Goal: Task Accomplishment & Management: Manage account settings

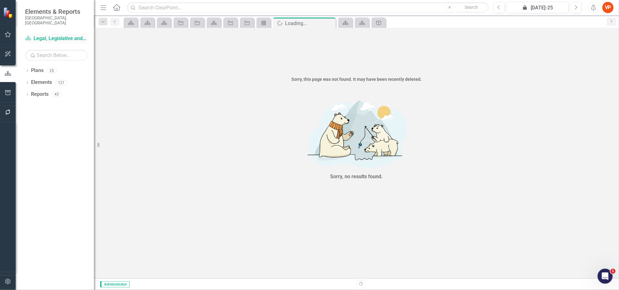
click at [41, 35] on link "Plan Legal, Legislative and Records Services - Integrated Business Plan" at bounding box center [56, 38] width 63 height 7
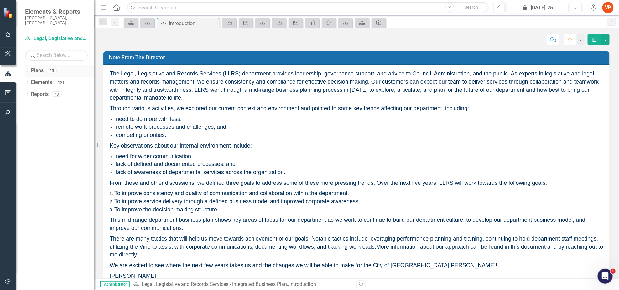
click at [33, 67] on link "Plans" at bounding box center [37, 70] width 13 height 7
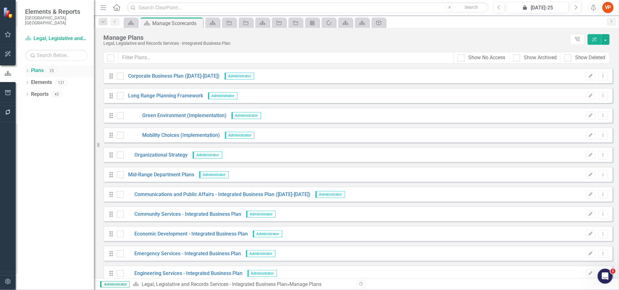
click at [30, 66] on div "Dropdown Plans 25" at bounding box center [59, 71] width 69 height 12
click at [27, 70] on icon "Dropdown" at bounding box center [27, 71] width 4 height 3
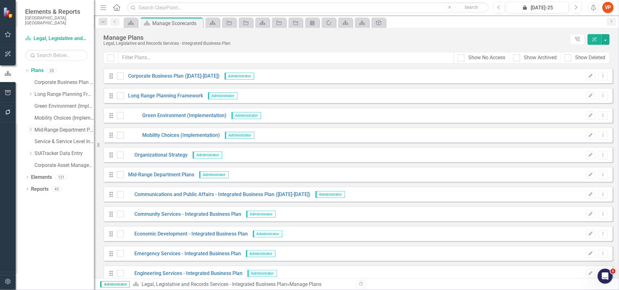
click at [44, 127] on link "Mid-Range Department Plans" at bounding box center [64, 130] width 60 height 7
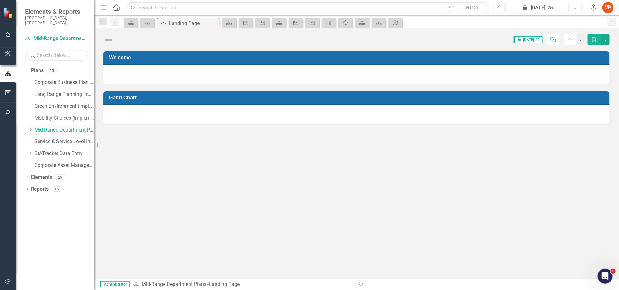
click at [31, 128] on icon "Dropdown" at bounding box center [30, 130] width 5 height 4
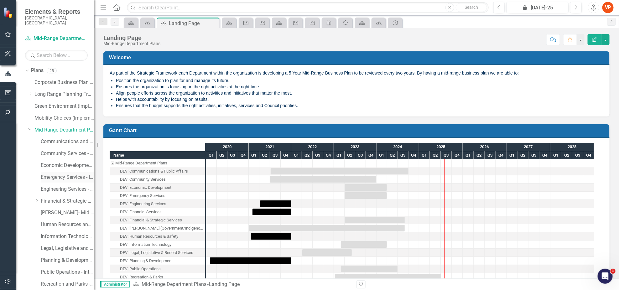
click at [51, 174] on link "Emergency Services - Integrated Business Plan" at bounding box center [67, 177] width 53 height 7
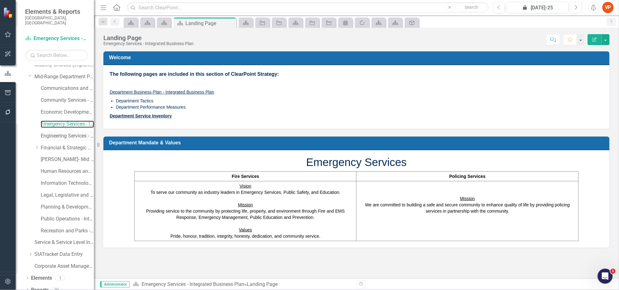
scroll to position [55, 0]
click at [27, 272] on div "Dropdown Elements 1" at bounding box center [59, 278] width 69 height 12
click at [27, 275] on div "Dropdown" at bounding box center [27, 277] width 4 height 5
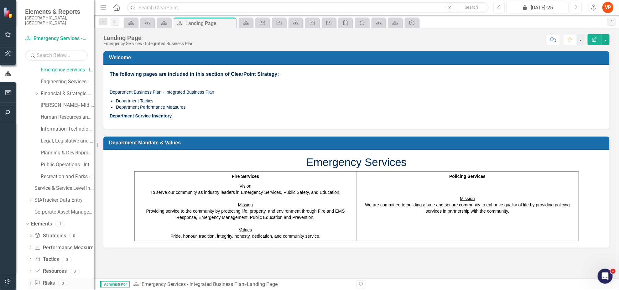
scroll to position [114, 0]
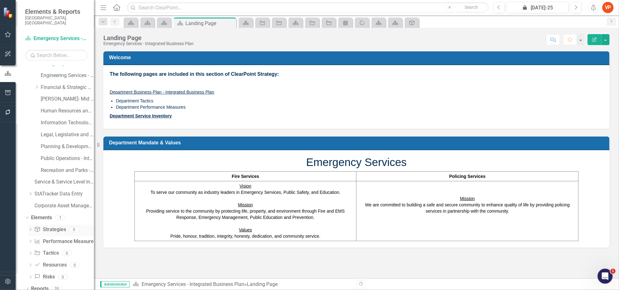
click at [49, 226] on link "Strategy Strategies" at bounding box center [50, 229] width 32 height 7
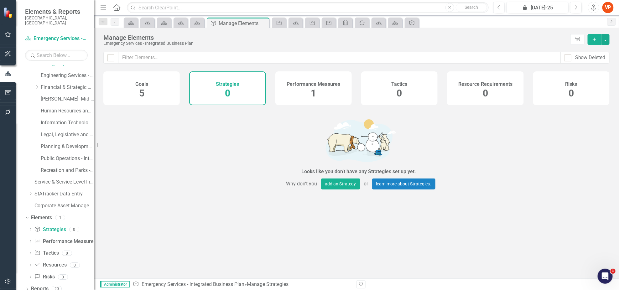
click at [141, 97] on span "5" at bounding box center [141, 93] width 5 height 11
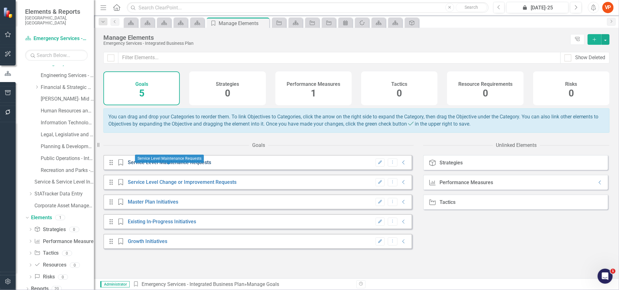
click at [154, 165] on link "Service Level Maintenance Requests" at bounding box center [169, 162] width 83 height 6
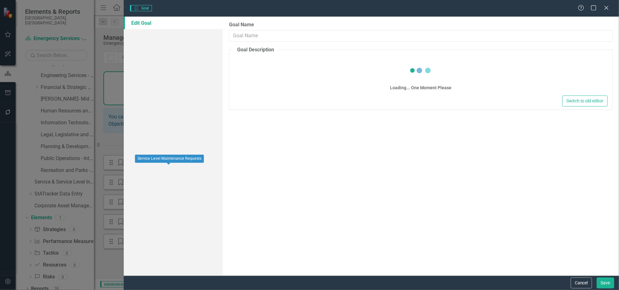
type input "Service Level Maintenance Requests"
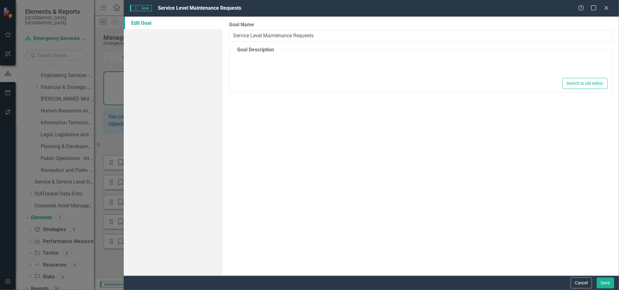
type textarea "<p>Results:</p><ul><li>Services are delivered at the same level and are maintai…"
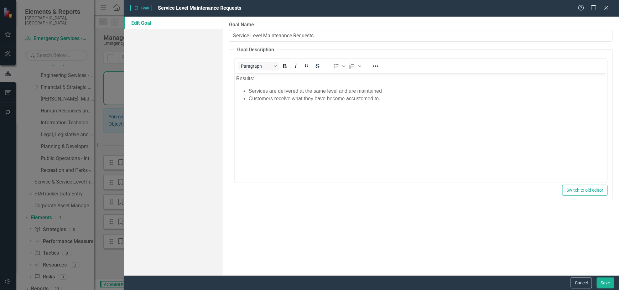
click at [606, 12] on div "Goal Goal Service Level Maintenance Requests Help Maximize Close" at bounding box center [371, 8] width 495 height 17
click at [606, 8] on icon "Close" at bounding box center [606, 8] width 8 height 6
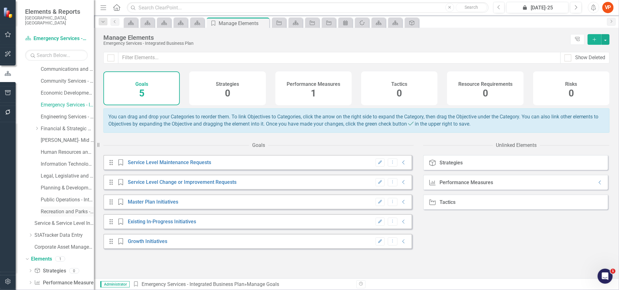
scroll to position [72, 0]
click at [153, 205] on link "Master Plan Initiatives" at bounding box center [153, 202] width 50 height 6
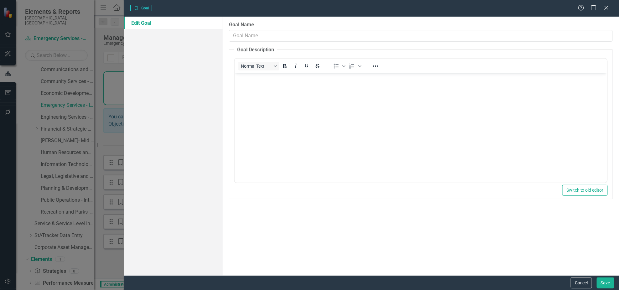
scroll to position [0, 0]
type input "Master Plan Initiatives"
click at [607, 9] on icon "Close" at bounding box center [606, 8] width 8 height 6
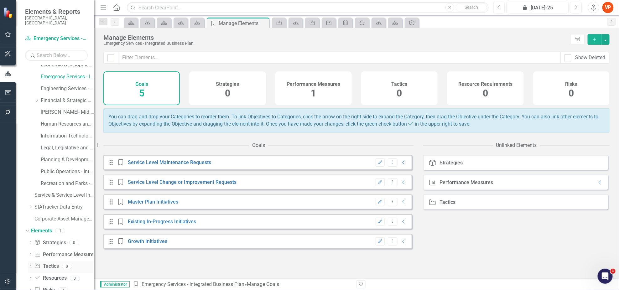
scroll to position [114, 0]
click at [322, 87] on div "Performance Measures 1" at bounding box center [313, 88] width 76 height 34
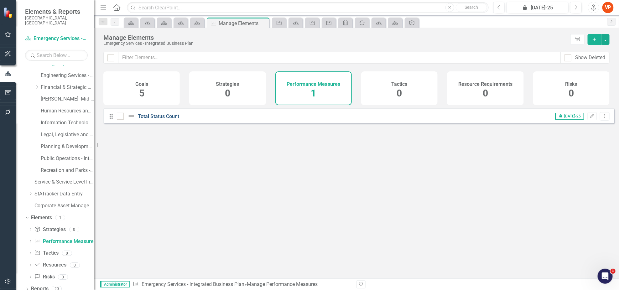
click at [166, 119] on link "Total Status Count" at bounding box center [158, 116] width 41 height 6
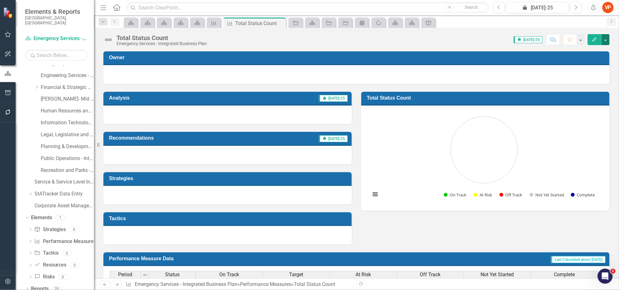
click at [604, 39] on button "button" at bounding box center [605, 39] width 8 height 11
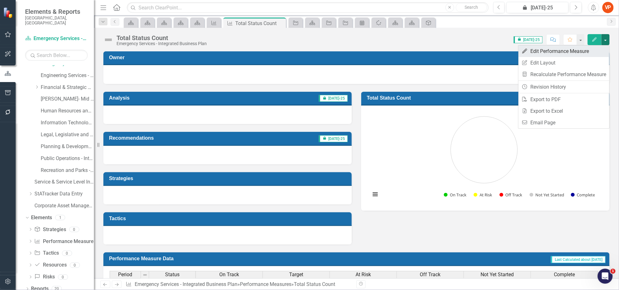
click at [539, 51] on link "Edit Edit Performance Measure" at bounding box center [563, 51] width 91 height 12
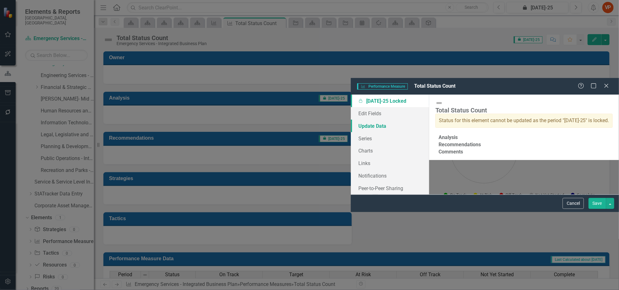
click at [351, 120] on link "Update Data" at bounding box center [390, 126] width 78 height 13
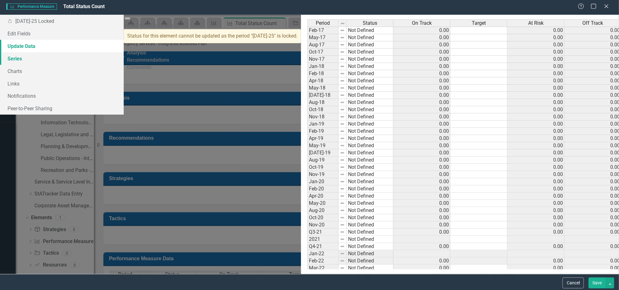
click at [80, 62] on link "Series" at bounding box center [62, 58] width 124 height 13
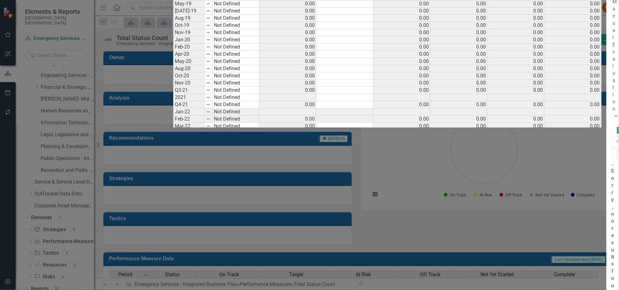
checkbox input "false"
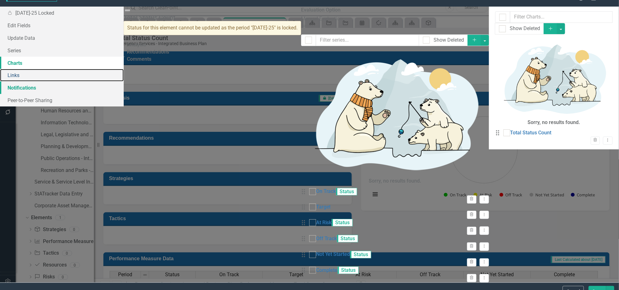
click at [76, 81] on link "Links" at bounding box center [62, 75] width 124 height 13
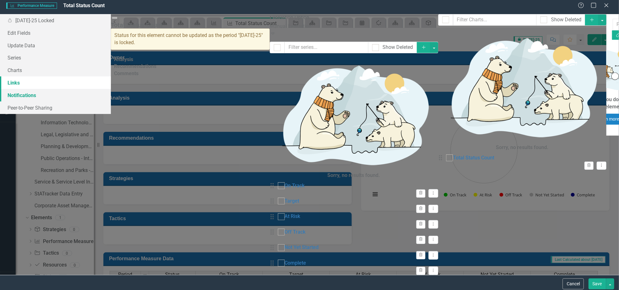
click at [77, 97] on link "Notifications" at bounding box center [55, 95] width 111 height 13
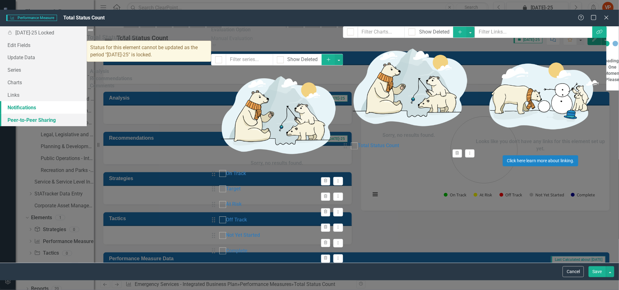
click at [77, 114] on link "Peer-to-Peer Sharing" at bounding box center [43, 120] width 87 height 13
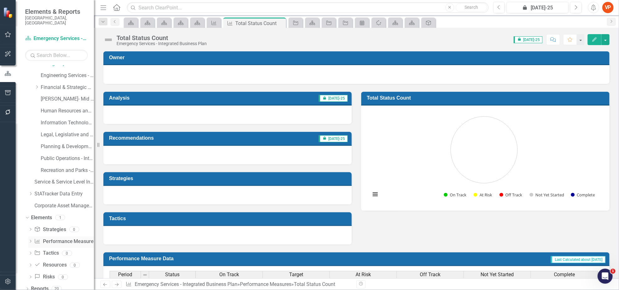
click at [50, 238] on link "Performance Measure Performance Measures" at bounding box center [65, 241] width 62 height 7
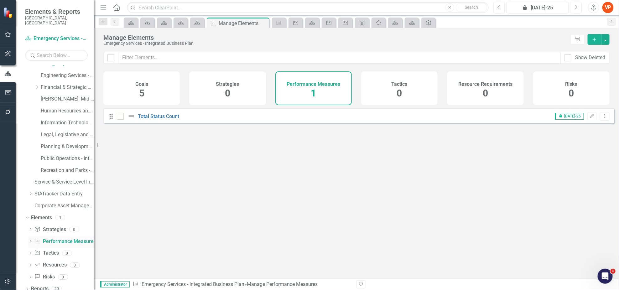
click at [29, 240] on icon "Dropdown" at bounding box center [30, 241] width 4 height 3
drag, startPoint x: 50, startPoint y: 247, endPoint x: 46, endPoint y: 247, distance: 4.4
click at [46, 249] on div "Total Status Count" at bounding box center [61, 252] width 41 height 6
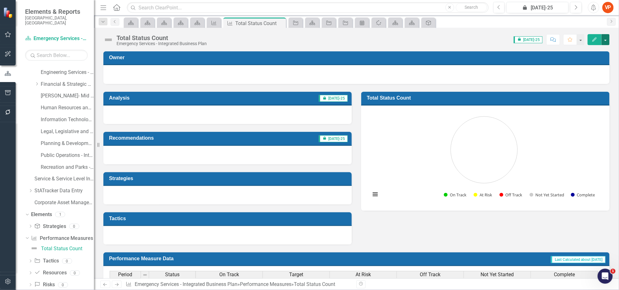
click at [606, 42] on button "button" at bounding box center [605, 39] width 8 height 11
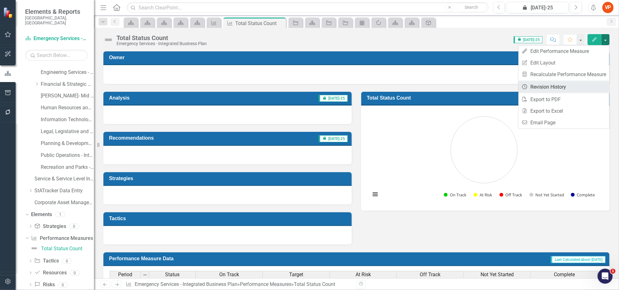
click at [561, 86] on link "Revision History Revision History" at bounding box center [563, 87] width 91 height 12
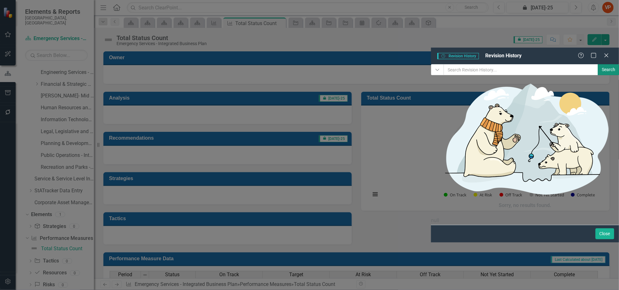
click at [598, 64] on button "Search" at bounding box center [609, 69] width 22 height 11
click at [609, 52] on icon "Close" at bounding box center [606, 55] width 8 height 6
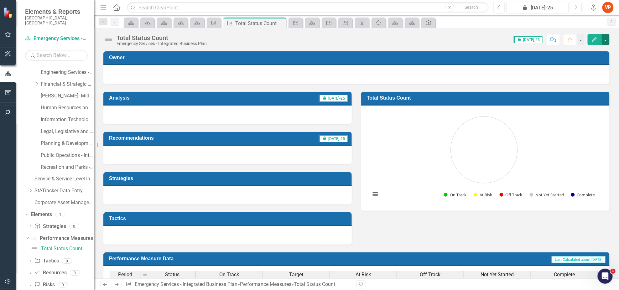
click at [606, 40] on button "button" at bounding box center [605, 39] width 8 height 11
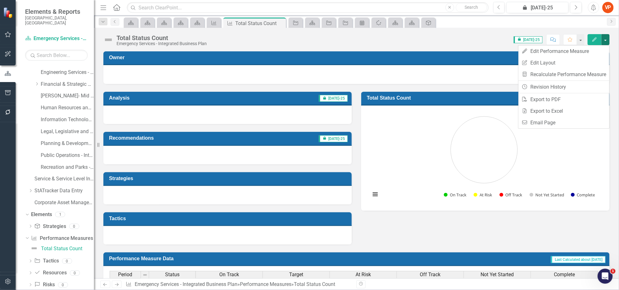
click at [458, 39] on div "Score: N/A icon.lock [DATE]-25 Completed Comment Favorite Edit" at bounding box center [410, 39] width 400 height 11
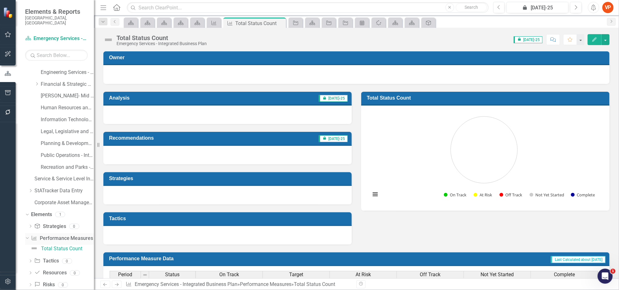
click at [55, 235] on link "Performance Measure Performance Measures" at bounding box center [62, 238] width 62 height 7
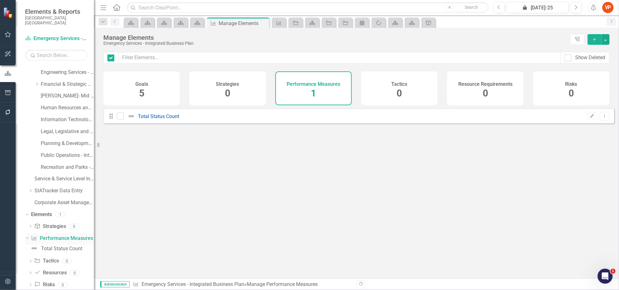
checkbox input "false"
click at [49, 223] on link "Strategy Strategies" at bounding box center [50, 226] width 32 height 7
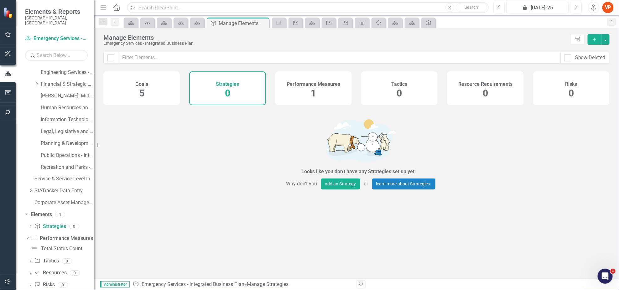
click at [131, 85] on div "Goals 5" at bounding box center [141, 88] width 76 height 34
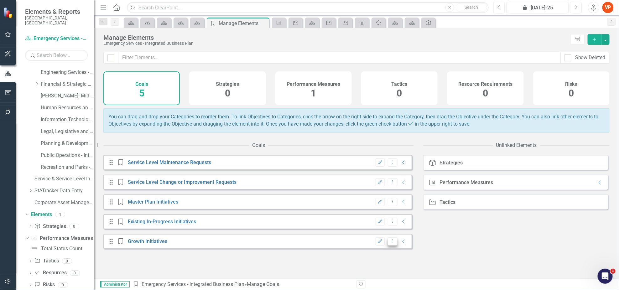
click at [390, 243] on icon "Dropdown Menu" at bounding box center [392, 241] width 5 height 4
click at [455, 255] on div "Strategy Strategies Performance Measure Performance Measures Collapse Tactic Ta…" at bounding box center [516, 216] width 186 height 123
click at [326, 91] on div "Performance Measures 1" at bounding box center [313, 88] width 76 height 34
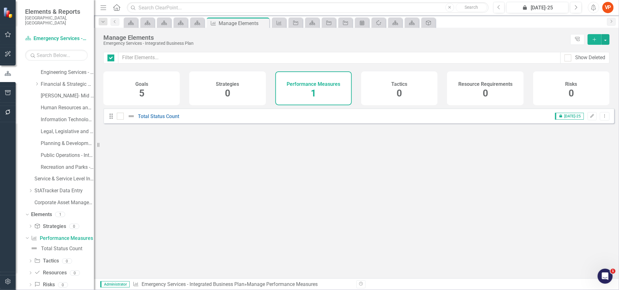
checkbox input "false"
click at [606, 121] on div "Drag Total Status Count icon.lock [DATE]-25 Edit Dropdown Menu" at bounding box center [358, 115] width 511 height 15
click at [602, 118] on icon "Dropdown Menu" at bounding box center [604, 116] width 5 height 4
click at [563, 167] on link "Trash Delete Performance Measure" at bounding box center [561, 166] width 86 height 12
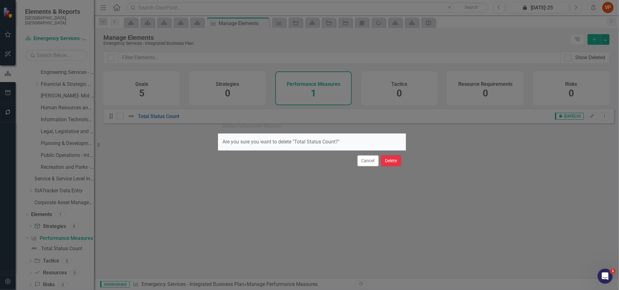
click at [389, 163] on button "Delete" at bounding box center [391, 160] width 20 height 11
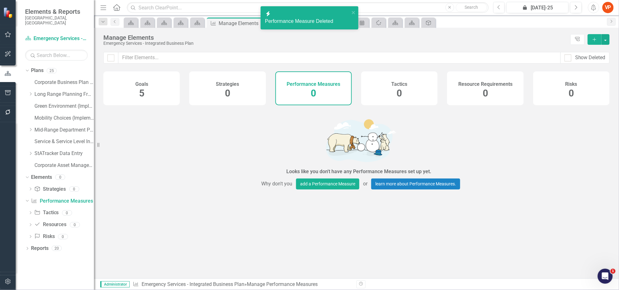
click at [150, 88] on div "Goals 5" at bounding box center [141, 88] width 76 height 34
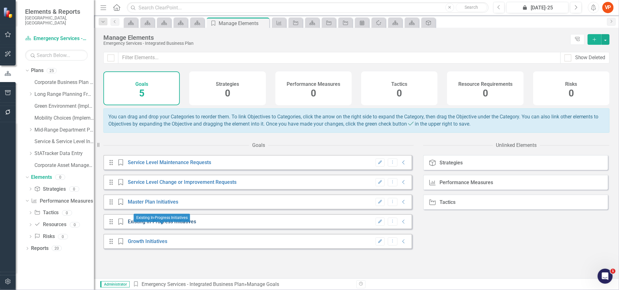
click at [186, 225] on link "Existing In-Progress Initiatives" at bounding box center [162, 222] width 68 height 6
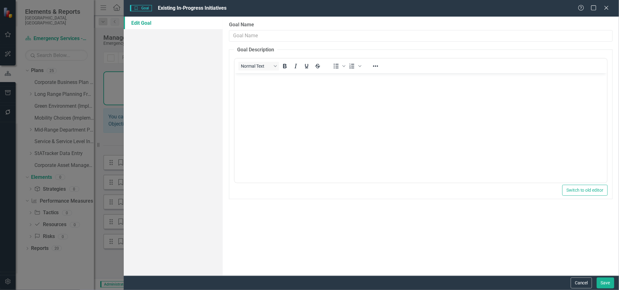
type input "Existing In-Progress Initiatives"
click at [608, 7] on icon "Close" at bounding box center [606, 8] width 8 height 6
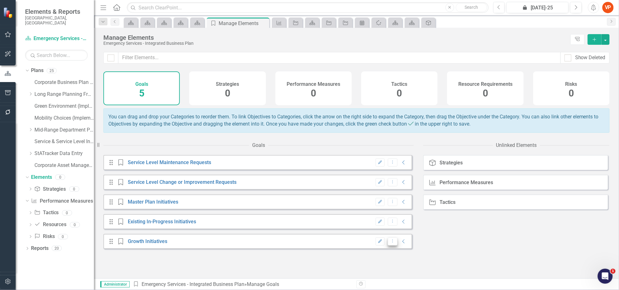
click at [390, 243] on icon "Dropdown Menu" at bounding box center [392, 241] width 5 height 4
click at [406, 267] on link "Trash Delete Goal" at bounding box center [408, 269] width 49 height 12
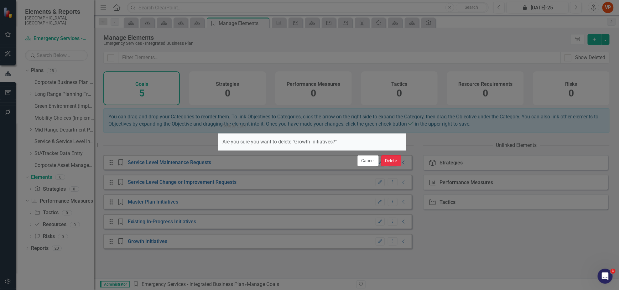
click at [394, 166] on button "Delete" at bounding box center [391, 160] width 20 height 11
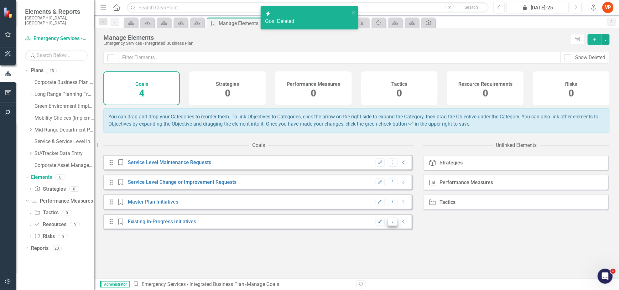
click at [390, 223] on icon "Dropdown Menu" at bounding box center [392, 221] width 5 height 4
click at [412, 248] on link "Trash Delete Goal" at bounding box center [408, 249] width 49 height 12
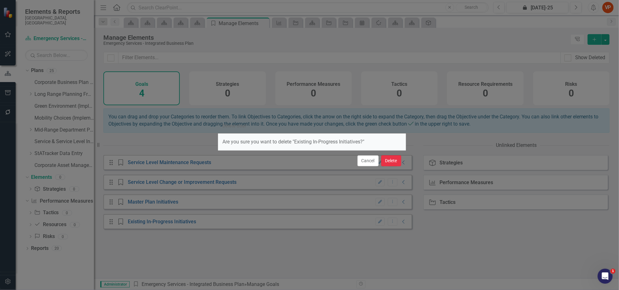
click at [386, 163] on button "Delete" at bounding box center [391, 160] width 20 height 11
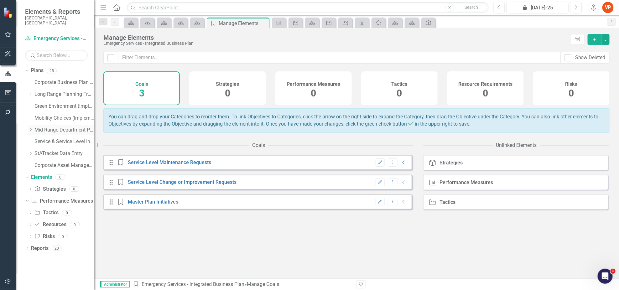
click at [31, 128] on icon "Dropdown" at bounding box center [30, 130] width 5 height 4
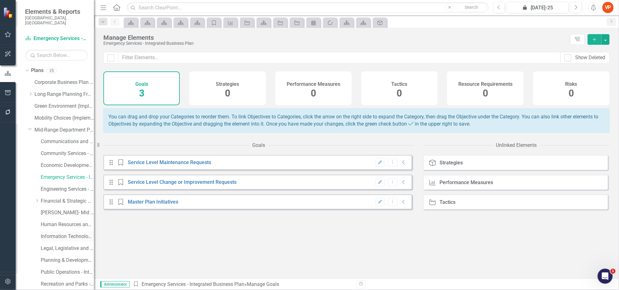
click at [51, 233] on link "Information Technology Services - Integrated Business Plan" at bounding box center [67, 236] width 53 height 7
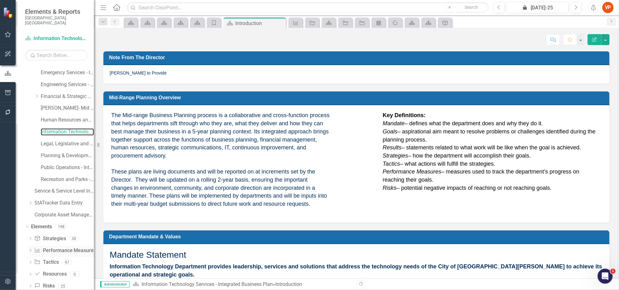
scroll to position [114, 0]
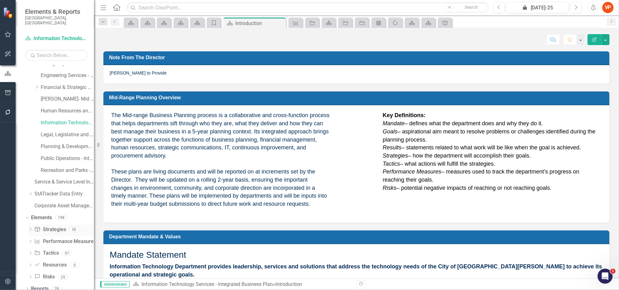
click at [46, 226] on link "Strategy Strategies" at bounding box center [50, 229] width 32 height 7
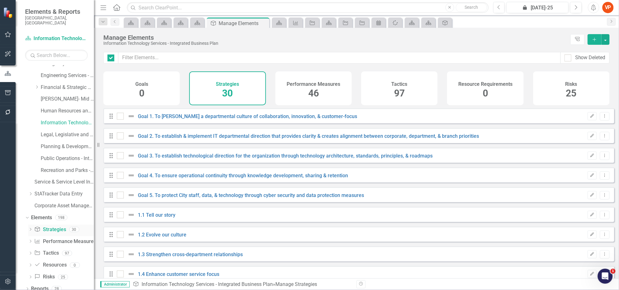
checkbox input "false"
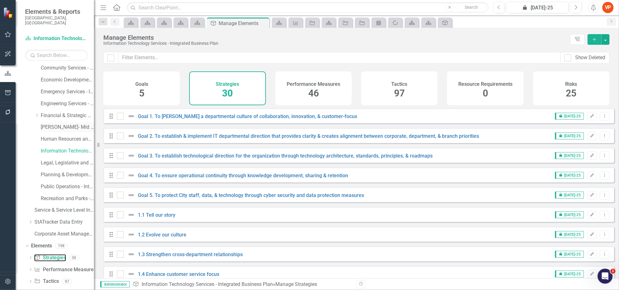
scroll to position [30, 0]
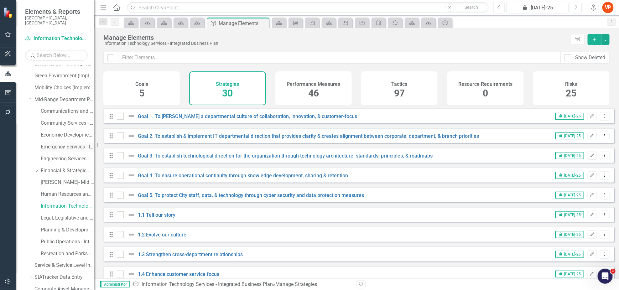
click at [51, 143] on link "Emergency Services - Integrated Business Plan" at bounding box center [67, 146] width 53 height 7
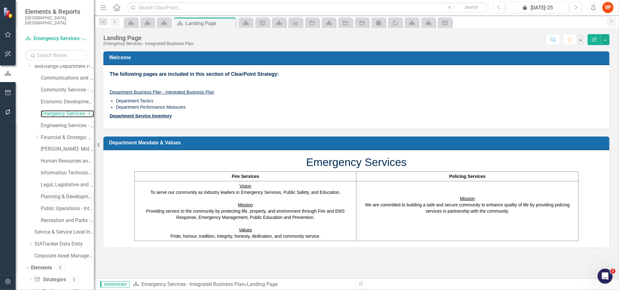
scroll to position [114, 0]
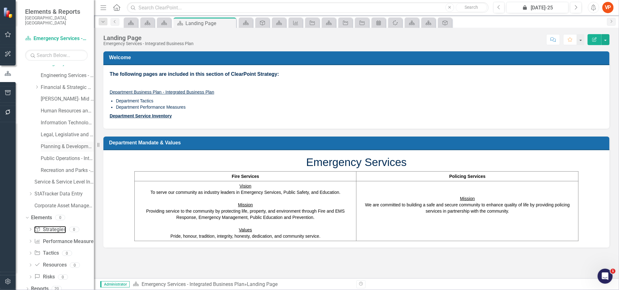
click at [55, 226] on link "Strategy Strategies" at bounding box center [50, 229] width 32 height 7
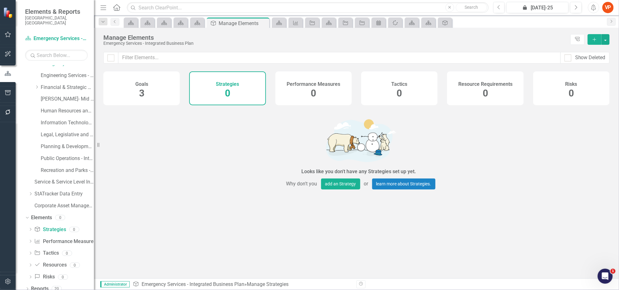
click at [151, 96] on div "Goals 3" at bounding box center [141, 88] width 76 height 34
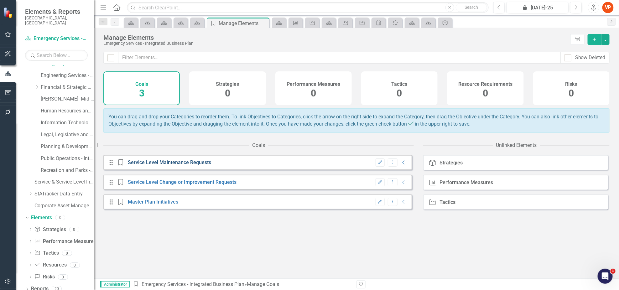
click at [165, 165] on link "Service Level Maintenance Requests" at bounding box center [169, 162] width 83 height 6
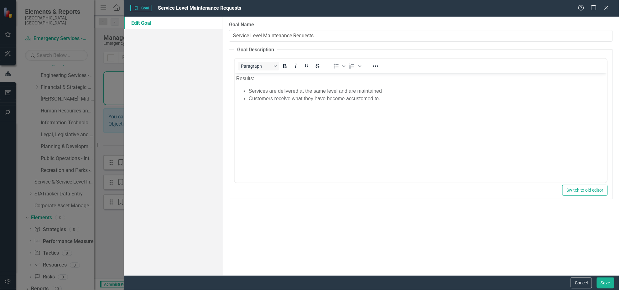
click at [338, 38] on input "Service Level Maintenance Requests" at bounding box center [421, 36] width 384 height 12
drag, startPoint x: 329, startPoint y: 34, endPoint x: 211, endPoint y: 33, distance: 118.1
click at [211, 33] on div "Edit Goal Goal Name Service Level Maintenance Requests Goal Description Paragra…" at bounding box center [371, 146] width 495 height 259
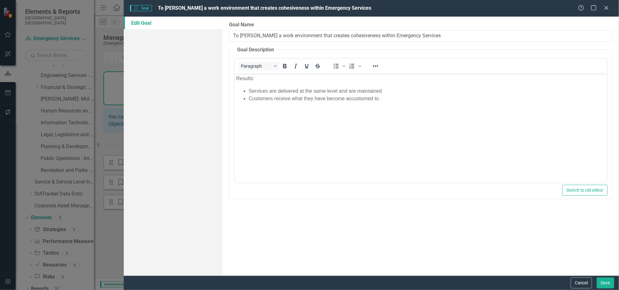
click at [233, 32] on input "To [PERSON_NAME] a work environment that creates cohesiveness within Emergency …" at bounding box center [421, 36] width 384 height 12
type input "Goal 1. To [PERSON_NAME] a work environment that creates cohesiveness within Em…"
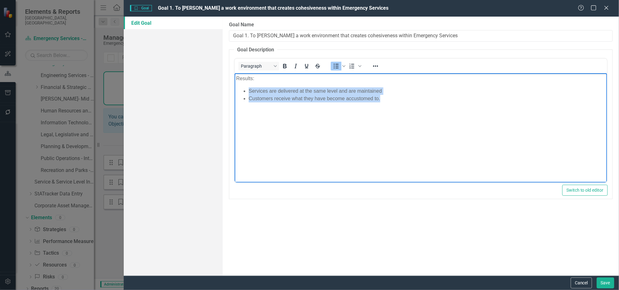
drag, startPoint x: 385, startPoint y: 100, endPoint x: 246, endPoint y: 91, distance: 139.7
click at [246, 91] on ul "Services are delivered at the same level and are maintained Customers receive w…" at bounding box center [420, 94] width 369 height 15
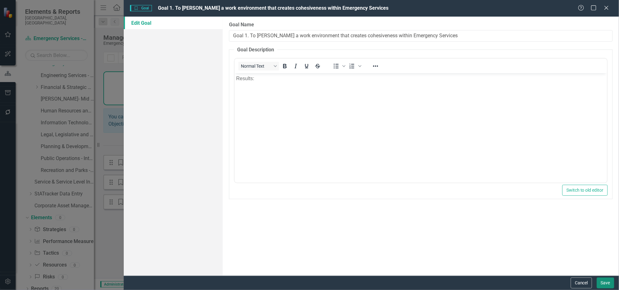
click at [605, 280] on button "Save" at bounding box center [606, 283] width 18 height 11
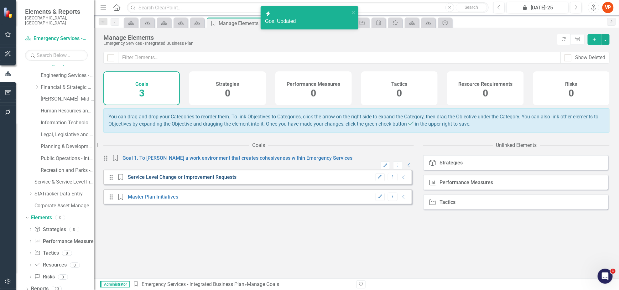
click at [160, 180] on link "Service Level Change or Improvement Requests" at bounding box center [182, 177] width 109 height 6
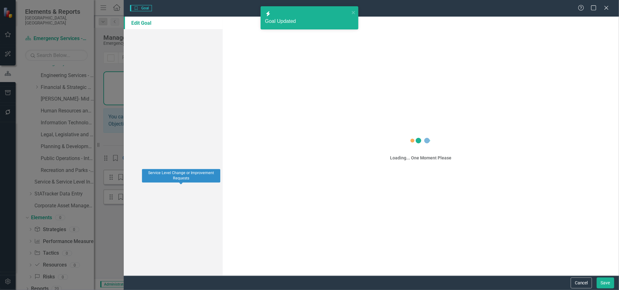
click at [160, 190] on div "Goal Goal Help Maximize Close Edit Goal Loading... One Moment Please Cancel Save" at bounding box center [309, 145] width 619 height 290
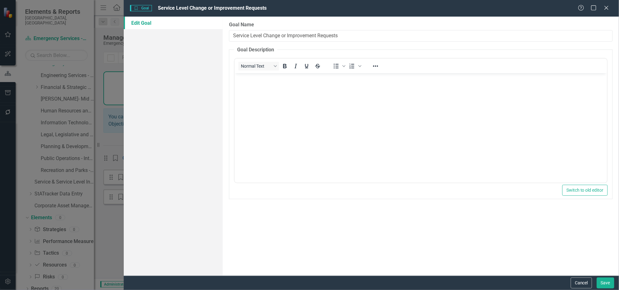
drag, startPoint x: 344, startPoint y: 35, endPoint x: 216, endPoint y: 34, distance: 128.4
click at [216, 34] on div "Edit Goal Goal Name Service Level Change or Improvement Requests Goal Descripti…" at bounding box center [371, 146] width 495 height 259
type input "Goal 2: To strengthen the role of Emergency Services as an integral corporate p…"
click at [599, 284] on button "Save" at bounding box center [606, 283] width 18 height 11
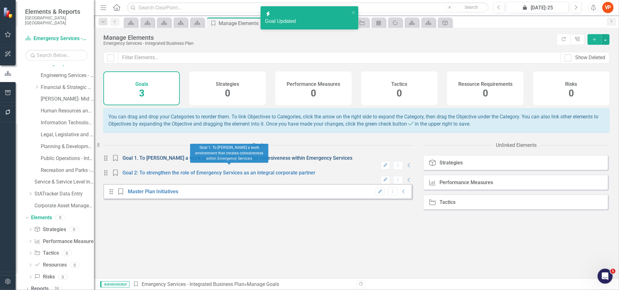
click at [169, 161] on link "Goal 1. To [PERSON_NAME] a work environment that creates cohesiveness within Em…" at bounding box center [237, 158] width 230 height 6
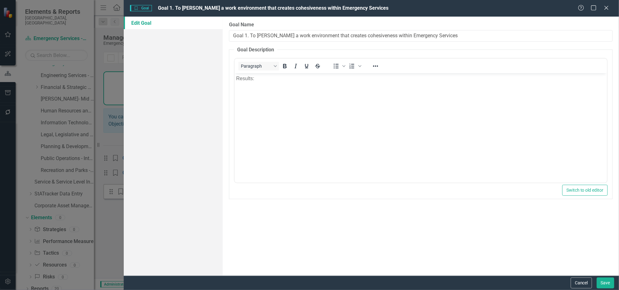
click at [250, 35] on input "Goal 1. To [PERSON_NAME] a work environment that creates cohesiveness within Em…" at bounding box center [421, 36] width 384 height 12
type input "Goal 1: To [PERSON_NAME] a work environment that creates cohesiveness within Em…"
click at [607, 282] on button "Save" at bounding box center [606, 283] width 18 height 11
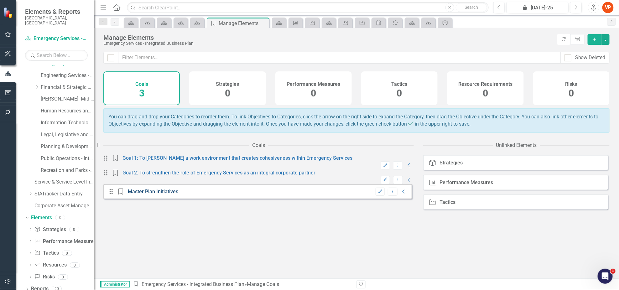
click at [138, 195] on link "Master Plan Initiatives" at bounding box center [153, 192] width 50 height 6
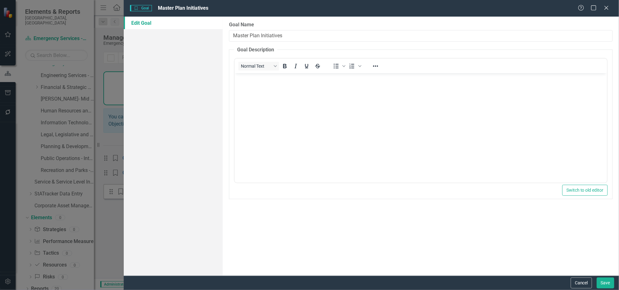
drag, startPoint x: 289, startPoint y: 36, endPoint x: 212, endPoint y: 38, distance: 76.8
click at [212, 38] on div "Edit Goal Goal Name Master Plan Initiatives Goal Description Normal Text To ope…" at bounding box center [371, 146] width 495 height 259
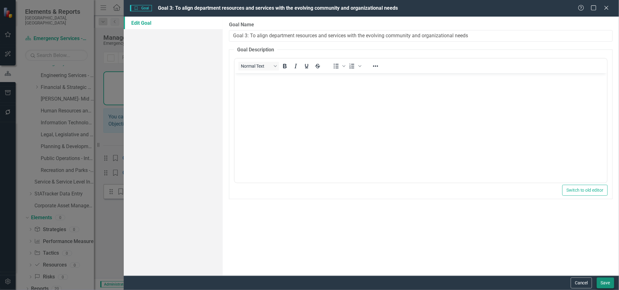
type input "Goal 3: To align department resources and services with the evolving community …"
click at [604, 282] on button "Save" at bounding box center [606, 283] width 18 height 11
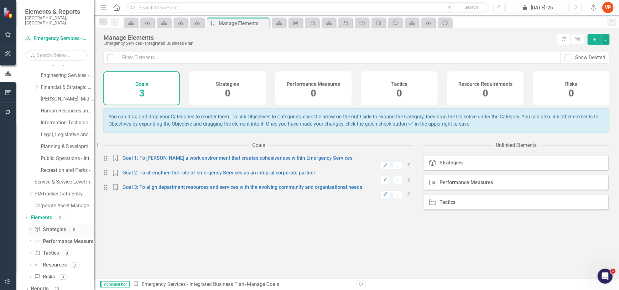
click at [55, 226] on link "Strategy Strategies" at bounding box center [50, 229] width 32 height 7
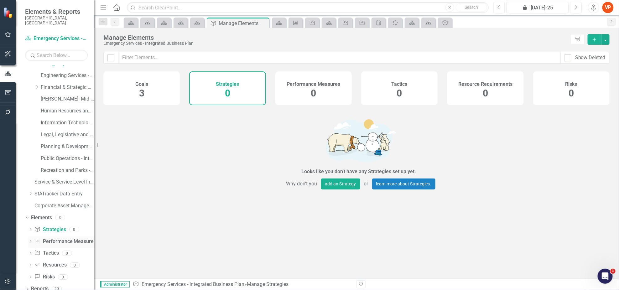
click at [53, 238] on link "Performance Measure Performance Measures" at bounding box center [65, 241] width 62 height 7
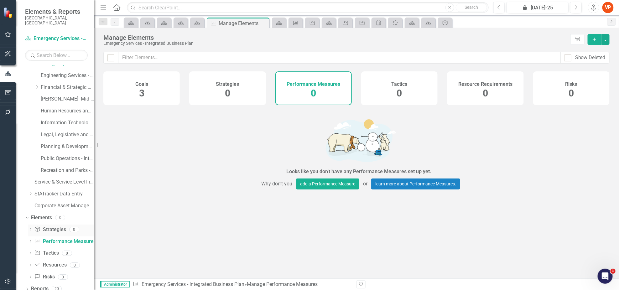
click at [51, 226] on link "Strategy Strategies" at bounding box center [50, 229] width 32 height 7
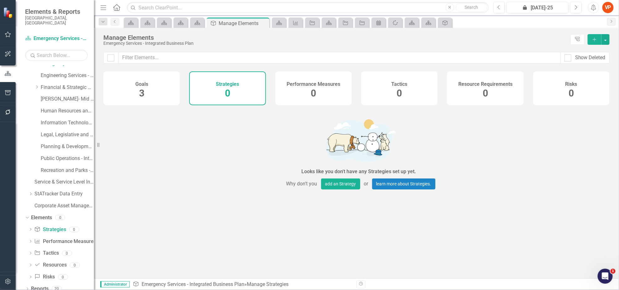
click at [143, 91] on span "3" at bounding box center [141, 93] width 5 height 11
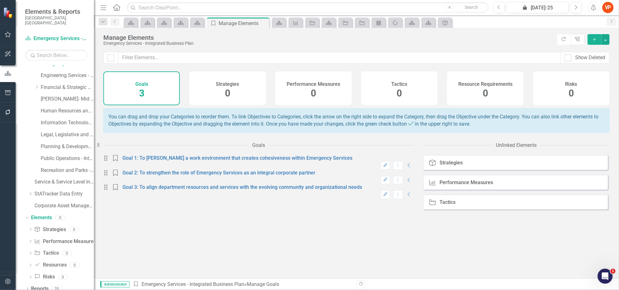
click at [404, 161] on div "Drag Goal Goal 1: To [PERSON_NAME] a work environment that creates cohesiveness…" at bounding box center [257, 162] width 309 height 15
click at [406, 161] on div "Drag Goal Goal 1: To [PERSON_NAME] a work environment that creates cohesiveness…" at bounding box center [257, 162] width 309 height 15
drag, startPoint x: 403, startPoint y: 163, endPoint x: 400, endPoint y: 167, distance: 4.8
click at [400, 167] on div "Drag Goal Goal 1: To [PERSON_NAME] a work environment that creates cohesiveness…" at bounding box center [257, 162] width 309 height 15
click at [406, 167] on icon "Collapse" at bounding box center [409, 165] width 6 height 5
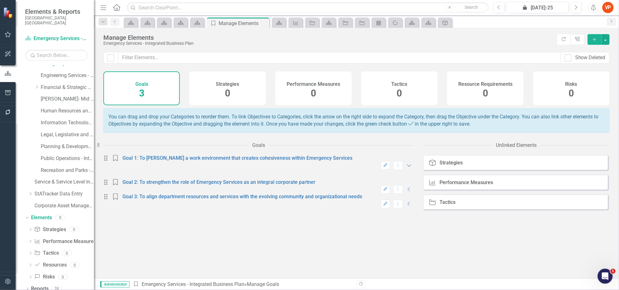
click at [406, 167] on icon "Expanded" at bounding box center [409, 165] width 6 height 5
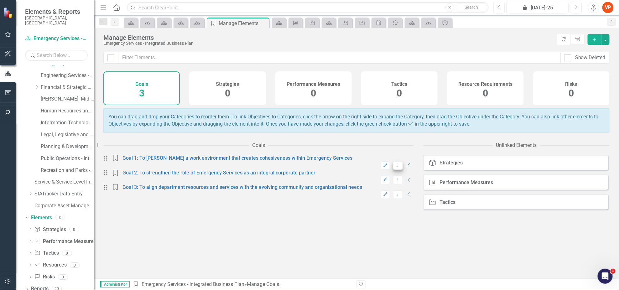
click at [395, 167] on icon "Dropdown Menu" at bounding box center [397, 165] width 5 height 4
click at [397, 178] on link "Edit Edit Goal" at bounding box center [408, 178] width 49 height 12
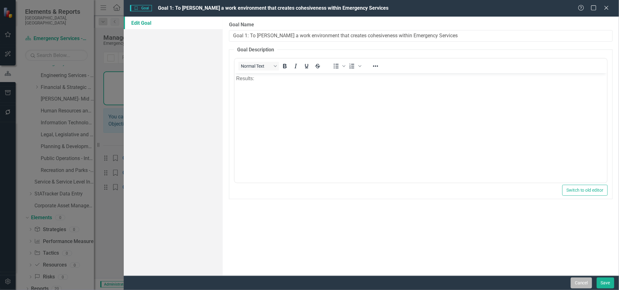
click at [576, 284] on button "Cancel" at bounding box center [581, 283] width 21 height 11
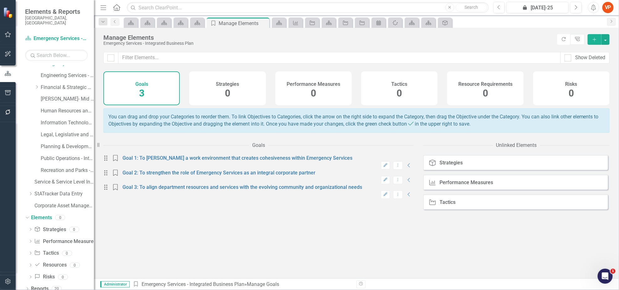
click at [385, 247] on div "Drag Goal Goal 1: To [PERSON_NAME] a work environment that creates cohesiveness…" at bounding box center [258, 216] width 310 height 123
